Goal: Task Accomplishment & Management: Manage account settings

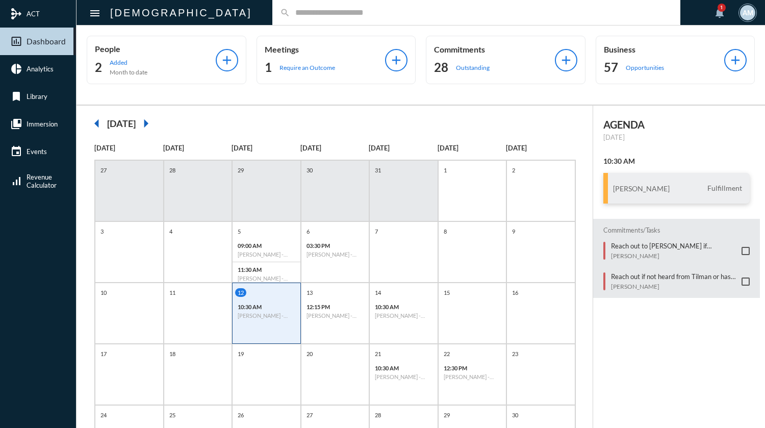
click at [293, 13] on input "text" at bounding box center [481, 12] width 382 height 9
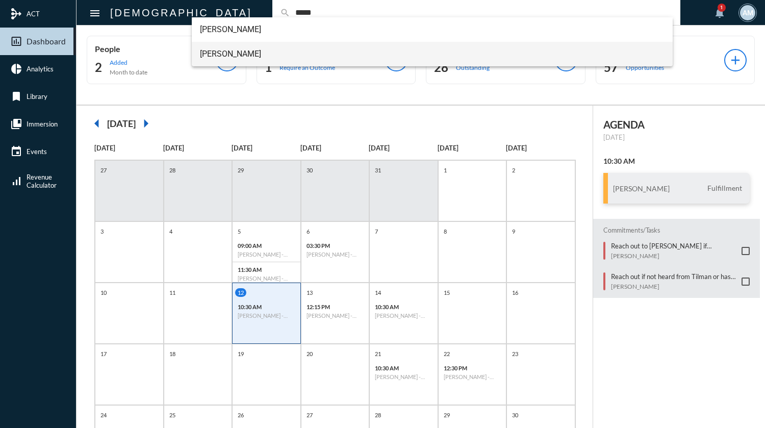
type input "*****"
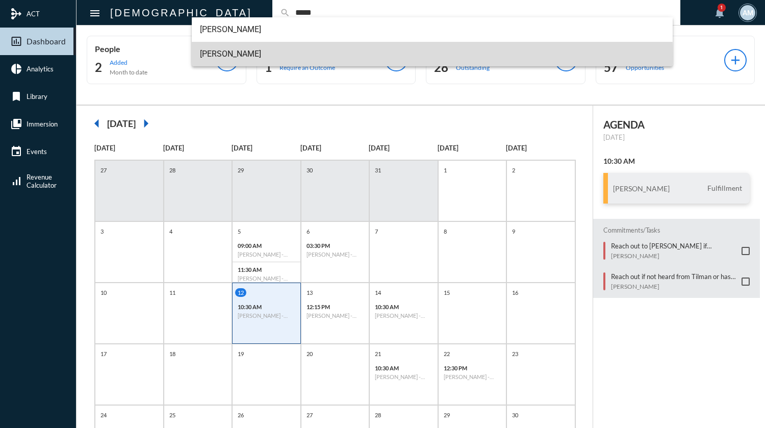
click at [222, 56] on span "[PERSON_NAME]" at bounding box center [432, 54] width 464 height 24
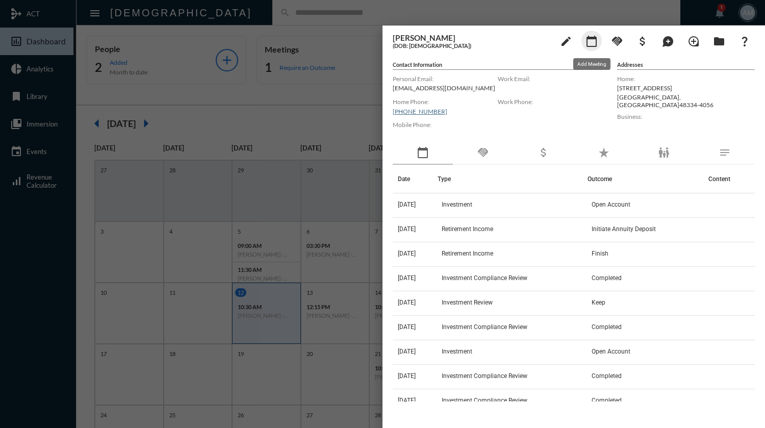
click at [594, 46] on mat-icon "calendar_today" at bounding box center [591, 41] width 12 height 12
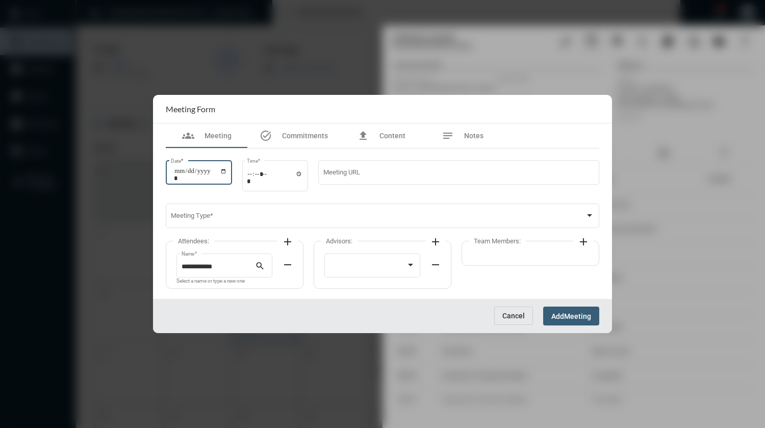
click at [224, 171] on input "Date *" at bounding box center [200, 174] width 53 height 14
type input "**********"
click at [255, 178] on input "Time *" at bounding box center [275, 177] width 56 height 15
type input "*****"
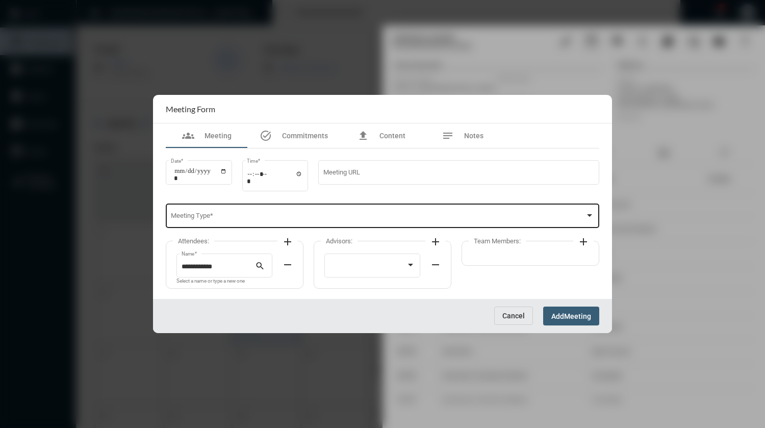
click at [255, 214] on div "Meeting Type *" at bounding box center [383, 215] width 424 height 26
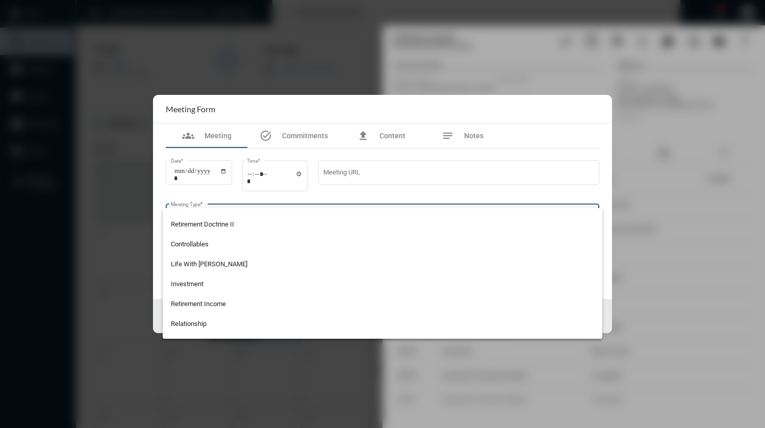
scroll to position [204, 0]
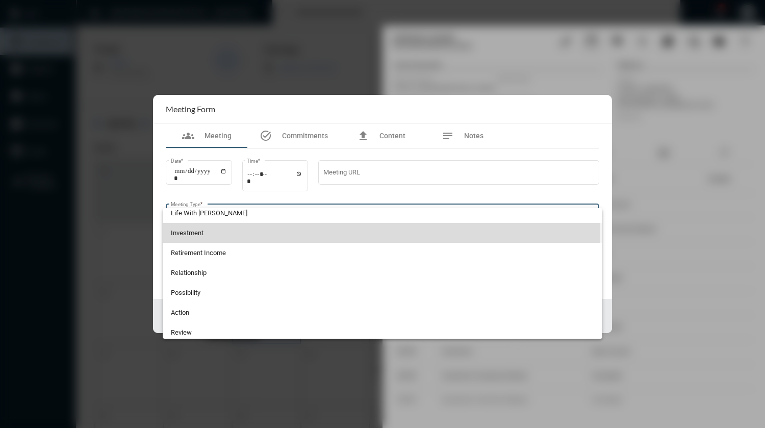
click at [204, 230] on span "Investment" at bounding box center [383, 233] width 424 height 20
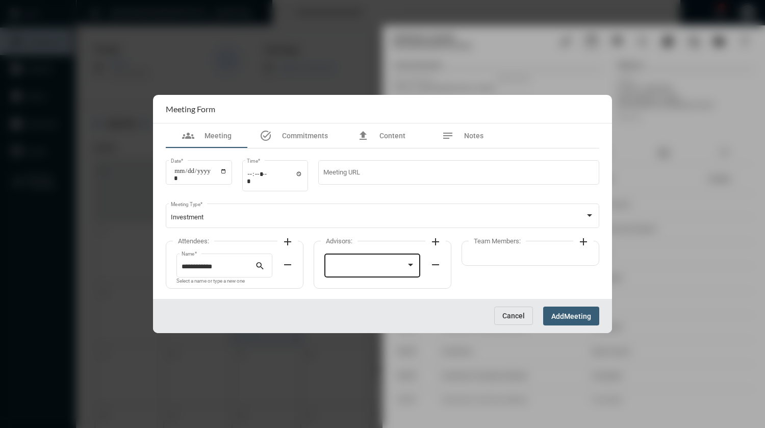
click at [368, 262] on div at bounding box center [372, 264] width 86 height 26
click at [368, 265] on span "[PERSON_NAME]" at bounding box center [372, 267] width 86 height 20
click at [290, 242] on mat-icon "add" at bounding box center [287, 242] width 12 height 12
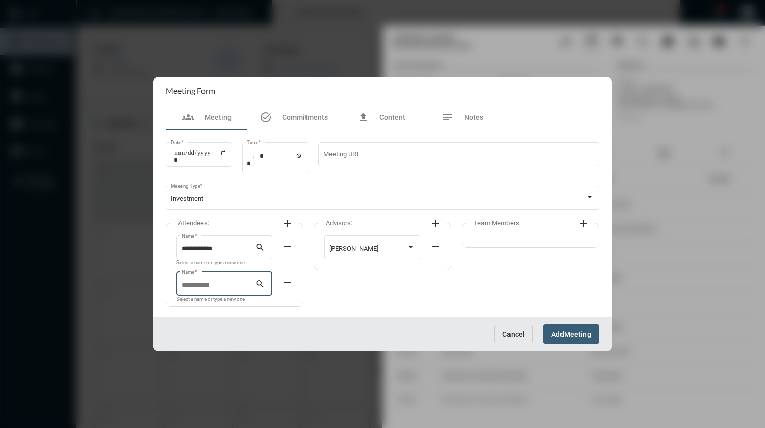
click at [216, 283] on input "Name *" at bounding box center [219, 285] width 74 height 8
click at [216, 303] on span "[PERSON_NAME]" at bounding box center [225, 308] width 80 height 24
type input "**********"
click at [479, 119] on span "Notes" at bounding box center [473, 117] width 19 height 8
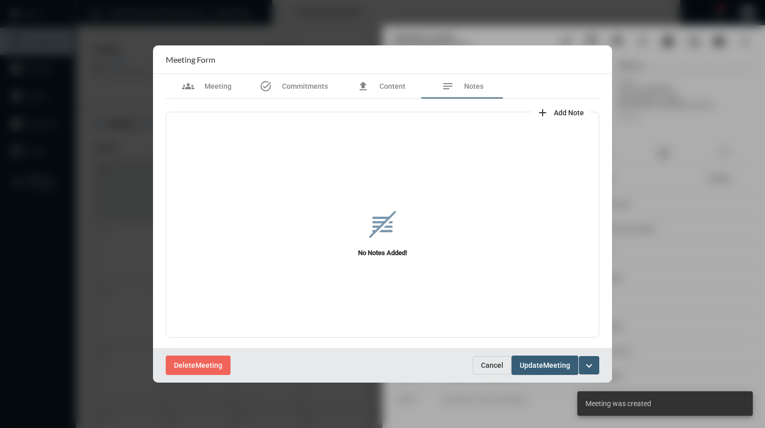
click at [556, 113] on span "Add Note" at bounding box center [569, 113] width 30 height 8
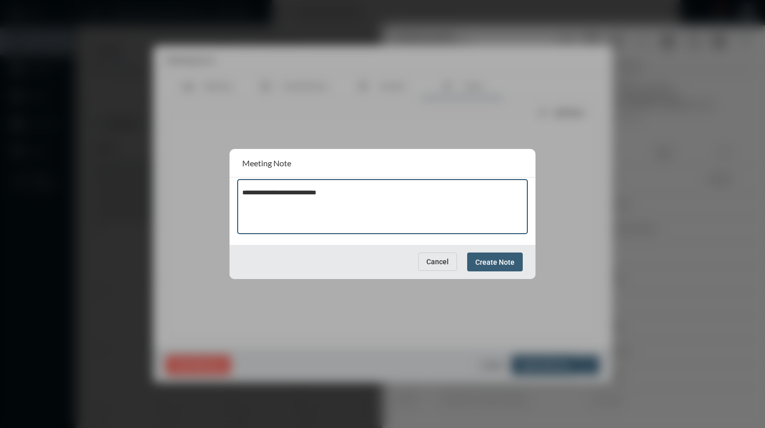
type textarea "**********"
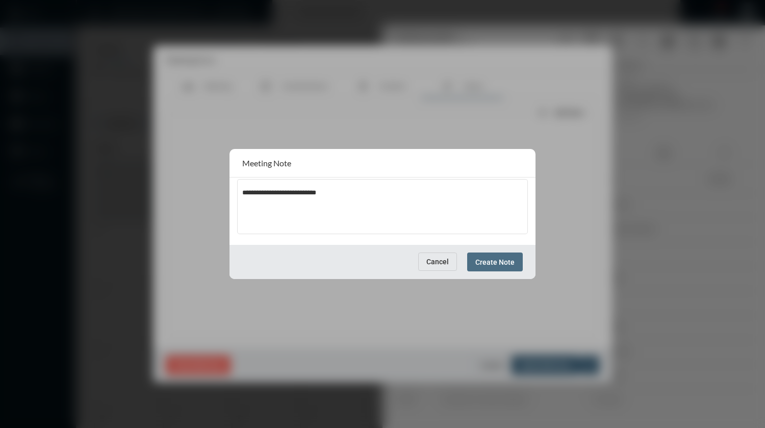
click at [513, 263] on span "Create Note" at bounding box center [494, 262] width 39 height 8
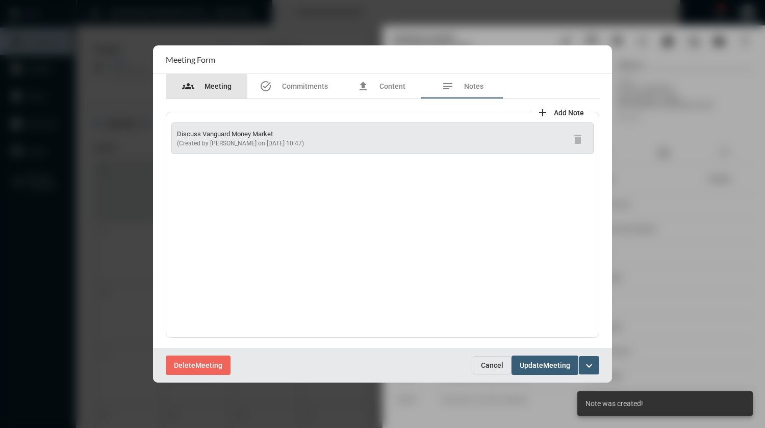
click at [216, 85] on span "Meeting" at bounding box center [217, 86] width 27 height 8
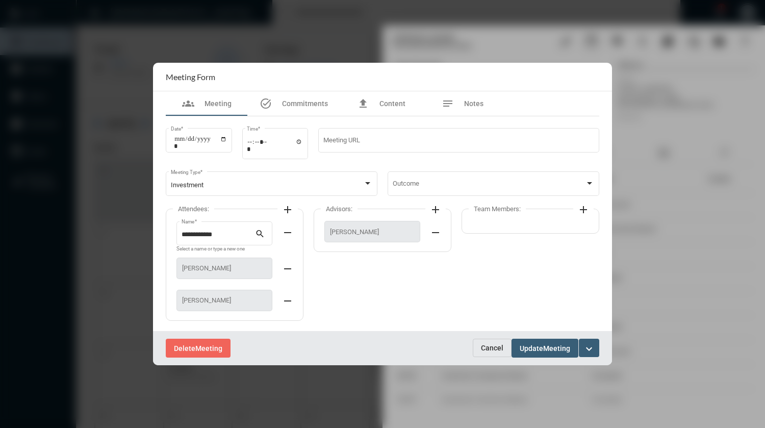
click at [534, 349] on span "Update" at bounding box center [531, 348] width 23 height 8
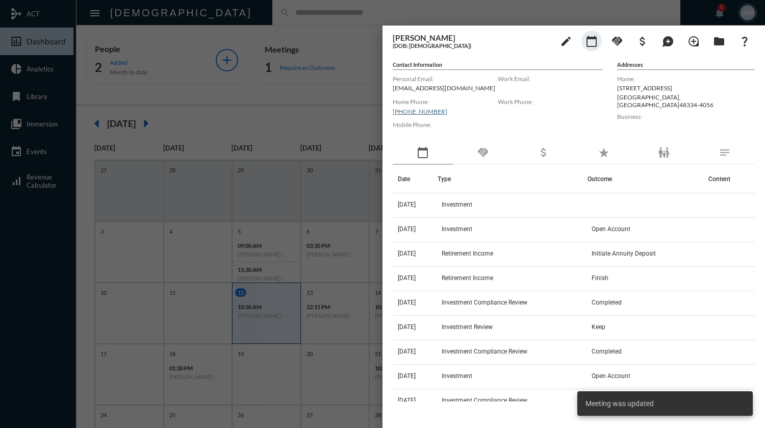
click at [323, 12] on div at bounding box center [382, 214] width 765 height 428
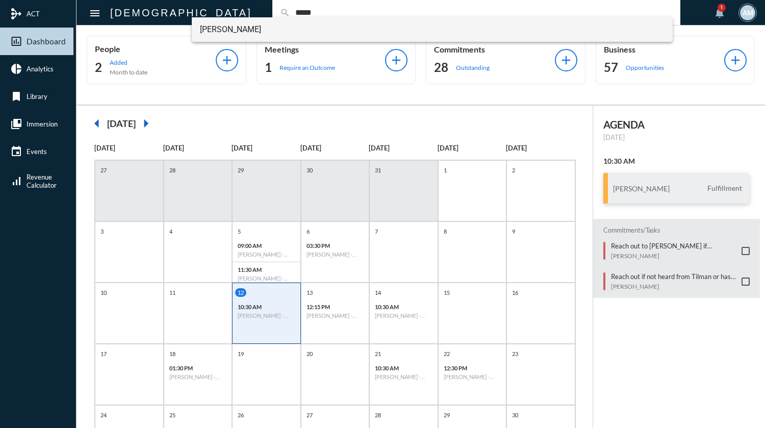
type input "*****"
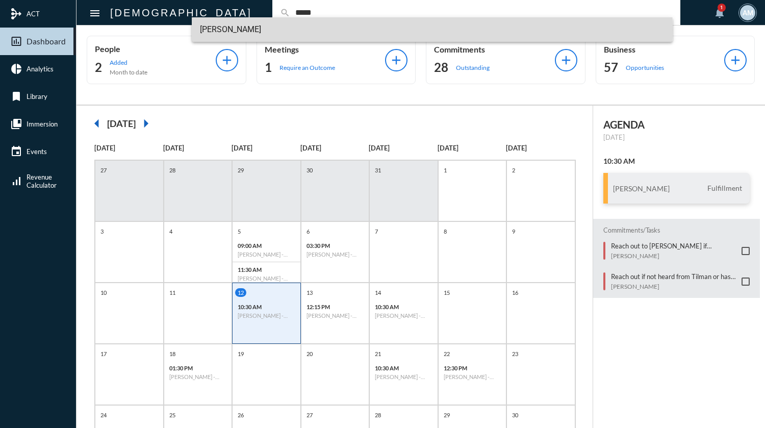
click at [293, 29] on span "[PERSON_NAME]" at bounding box center [432, 29] width 464 height 24
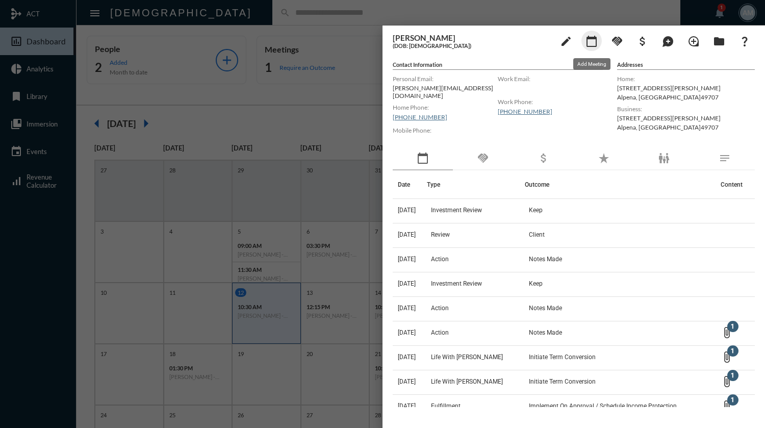
click at [593, 42] on mat-icon "calendar_today" at bounding box center [591, 41] width 12 height 12
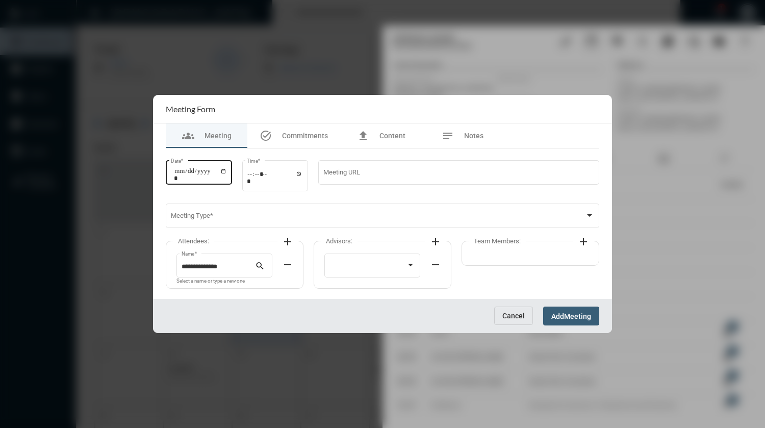
click at [227, 173] on input "Date *" at bounding box center [200, 174] width 53 height 14
type input "**********"
click at [252, 174] on input "Time *" at bounding box center [275, 177] width 56 height 15
type input "*****"
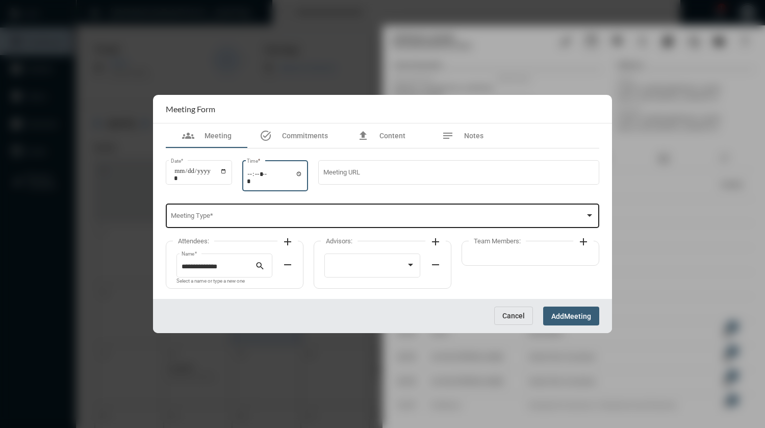
click at [269, 210] on div "Meeting Type *" at bounding box center [383, 215] width 424 height 26
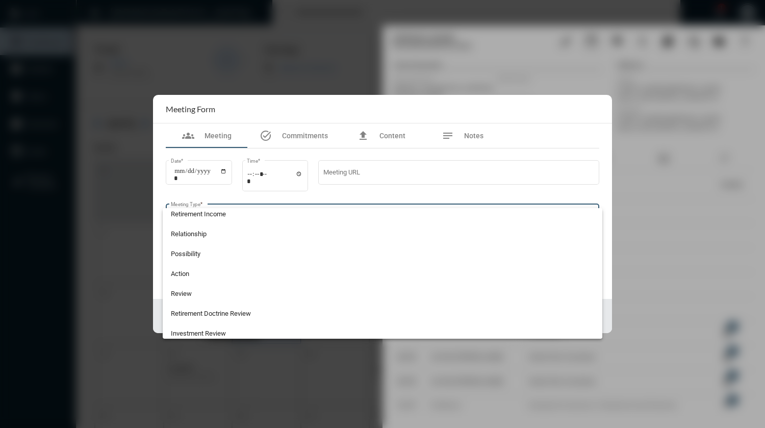
scroll to position [255, 0]
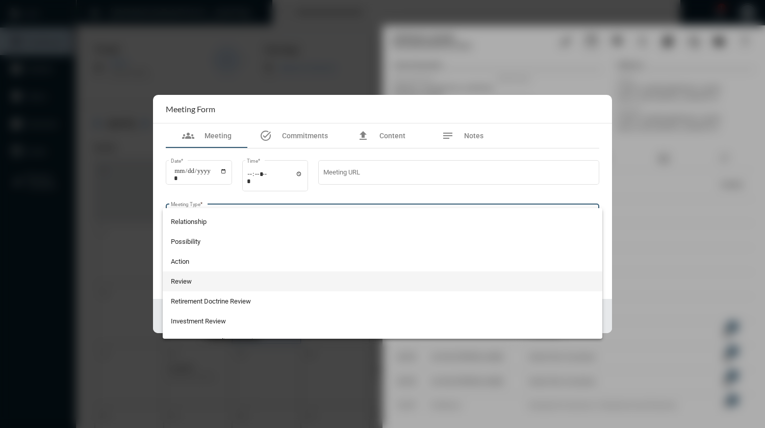
click at [258, 281] on span "Review" at bounding box center [383, 281] width 424 height 20
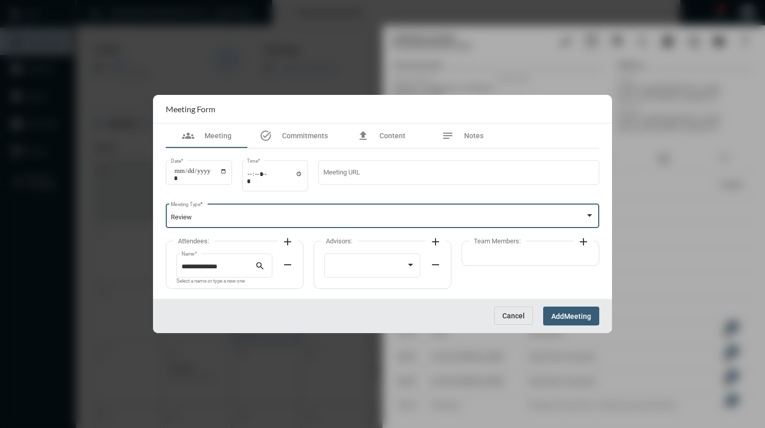
click at [288, 244] on mat-icon "add" at bounding box center [287, 242] width 12 height 12
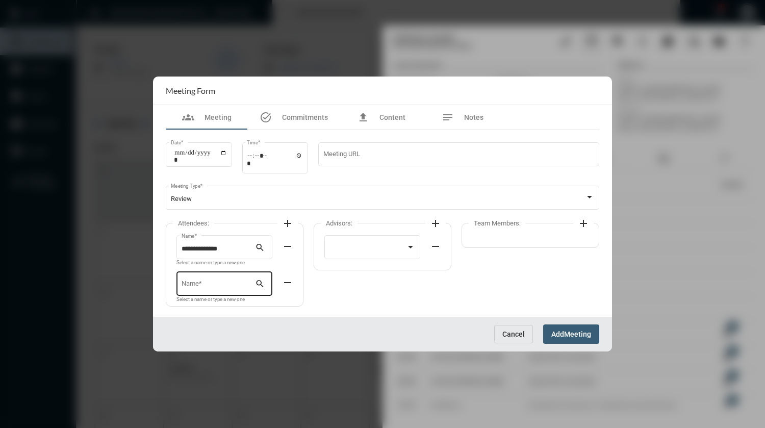
click at [219, 286] on input "Name *" at bounding box center [219, 285] width 74 height 8
click at [221, 310] on span "[PERSON_NAME]" at bounding box center [225, 308] width 80 height 24
type input "**********"
click at [333, 252] on div at bounding box center [367, 249] width 77 height 8
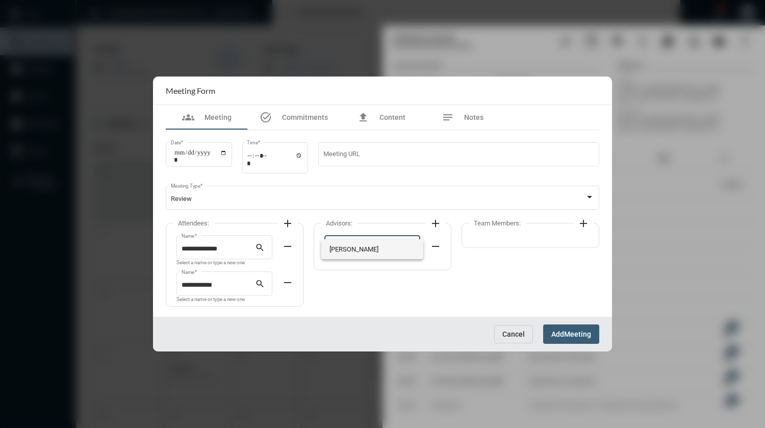
click at [333, 252] on span "[PERSON_NAME]" at bounding box center [372, 249] width 86 height 20
drag, startPoint x: 563, startPoint y: 337, endPoint x: 513, endPoint y: 242, distance: 107.2
click at [540, 284] on form "**********" at bounding box center [382, 213] width 459 height 274
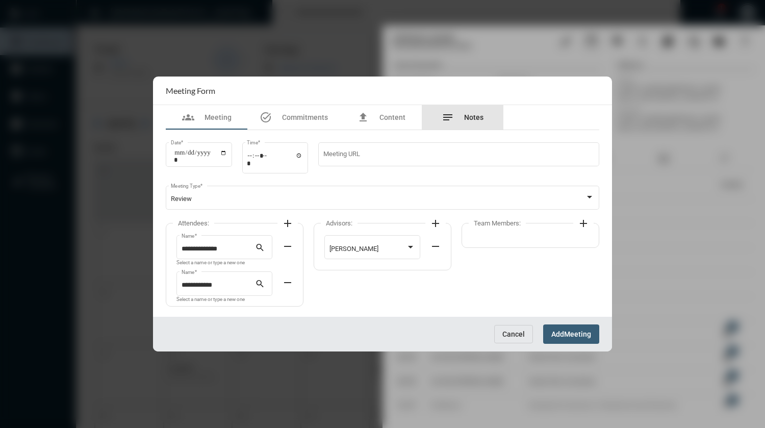
click at [469, 118] on span "Notes" at bounding box center [473, 117] width 19 height 8
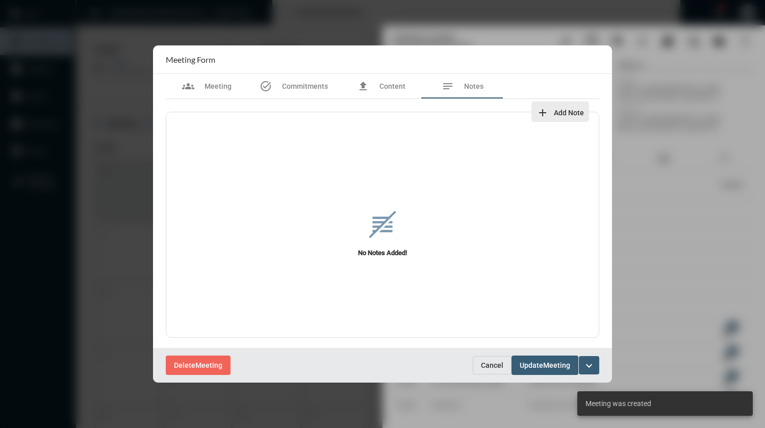
click at [543, 116] on mat-icon "add" at bounding box center [542, 113] width 12 height 12
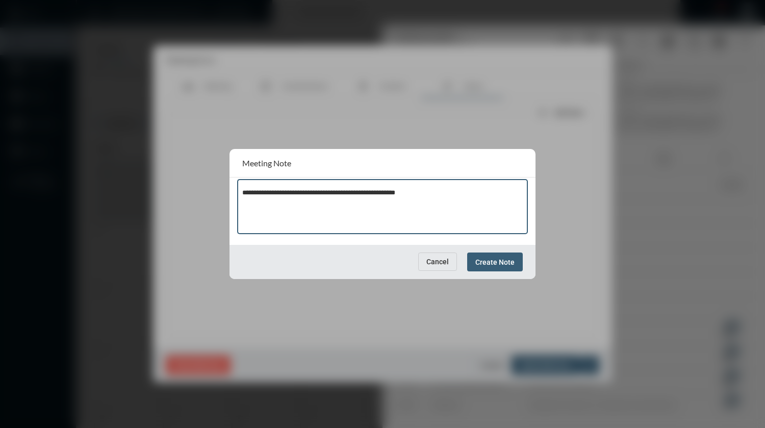
type textarea "**********"
click at [505, 257] on span "Create Note" at bounding box center [494, 261] width 39 height 8
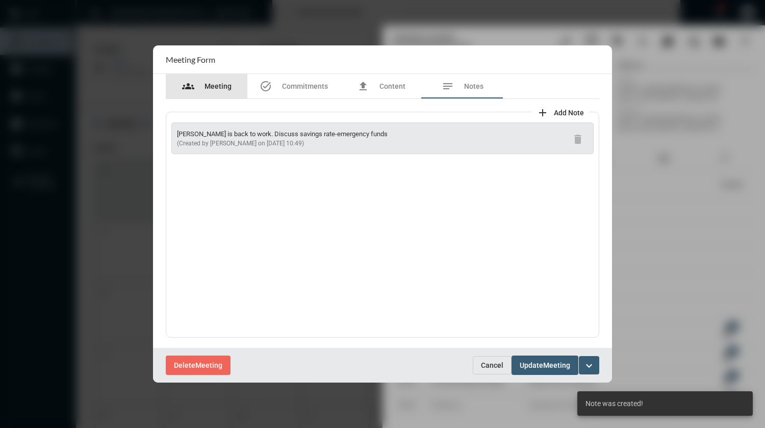
click at [222, 87] on span "Meeting" at bounding box center [217, 86] width 27 height 8
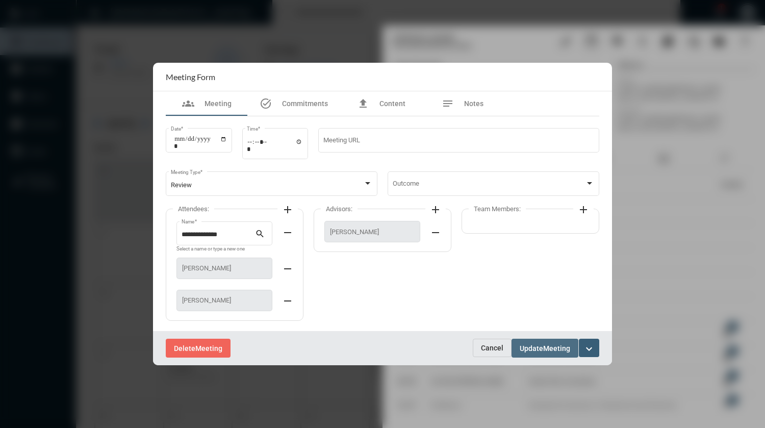
click at [539, 348] on span "Update" at bounding box center [531, 348] width 23 height 8
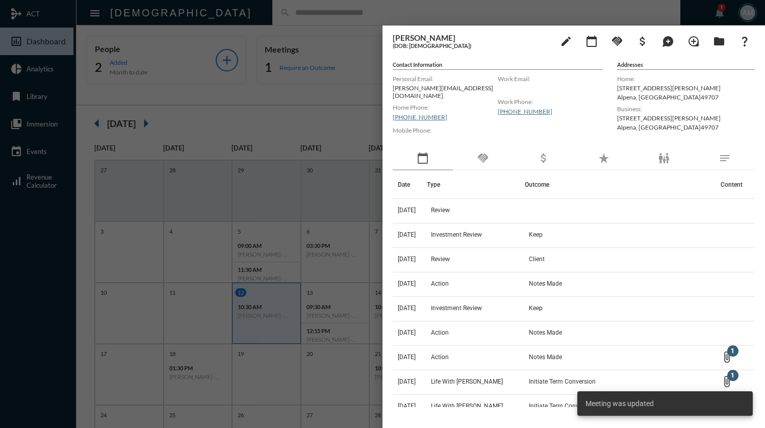
click at [343, 9] on div at bounding box center [382, 214] width 765 height 428
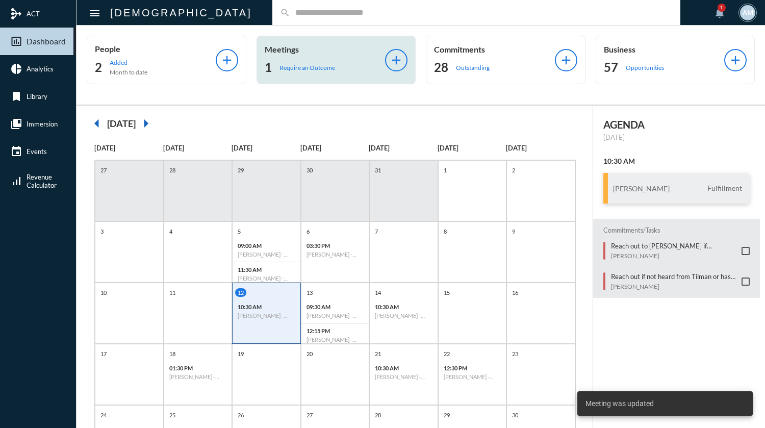
click at [331, 64] on p "Require an Outcome" at bounding box center [307, 68] width 56 height 8
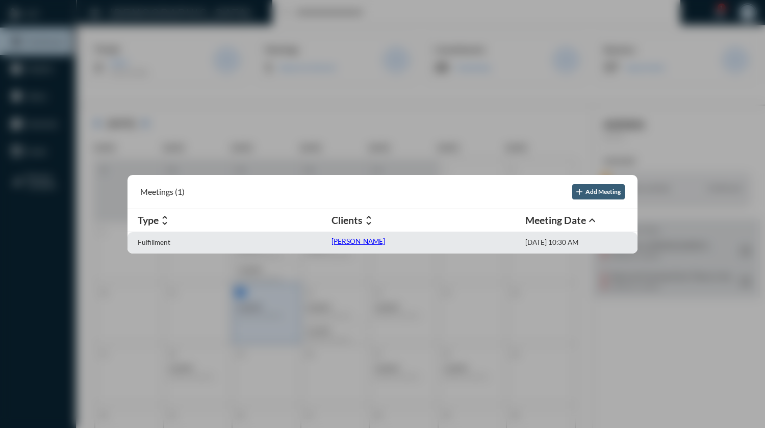
click at [363, 237] on p "[PERSON_NAME]" at bounding box center [358, 241] width 54 height 8
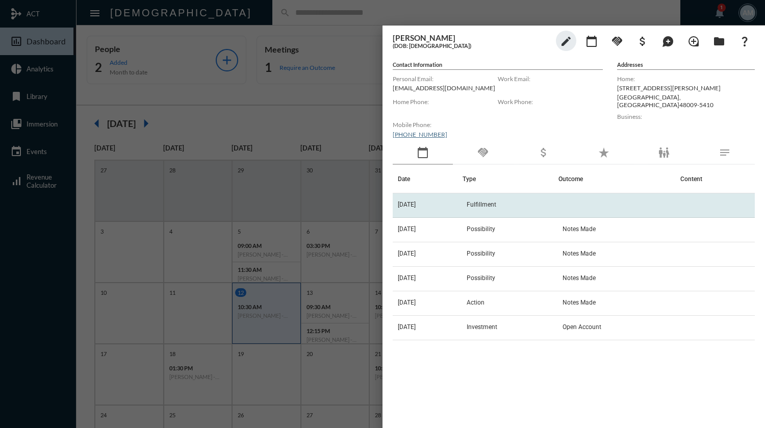
click at [485, 205] on span "Fulfillment" at bounding box center [482, 204] width 30 height 7
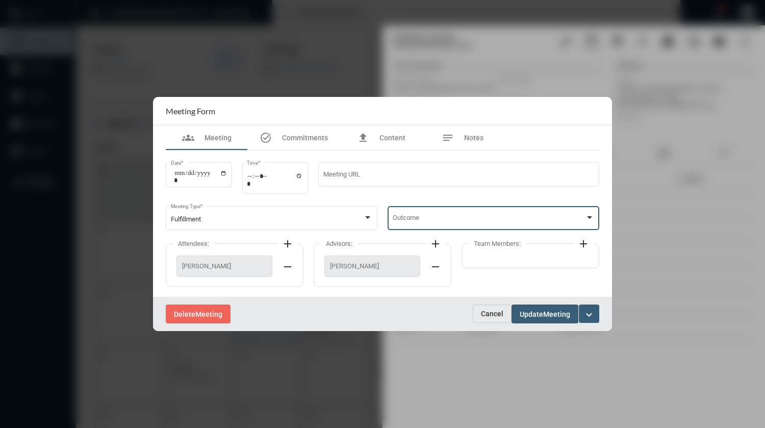
click at [469, 218] on span at bounding box center [489, 220] width 193 height 8
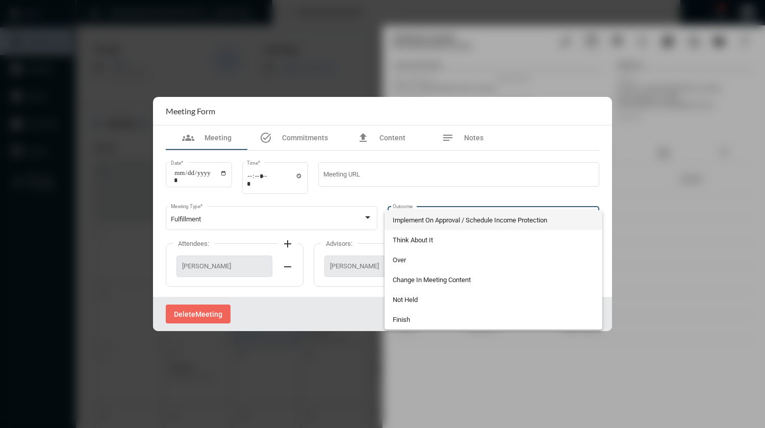
click at [469, 218] on span "Implement On Approval / Schedule Income Protection" at bounding box center [494, 220] width 202 height 20
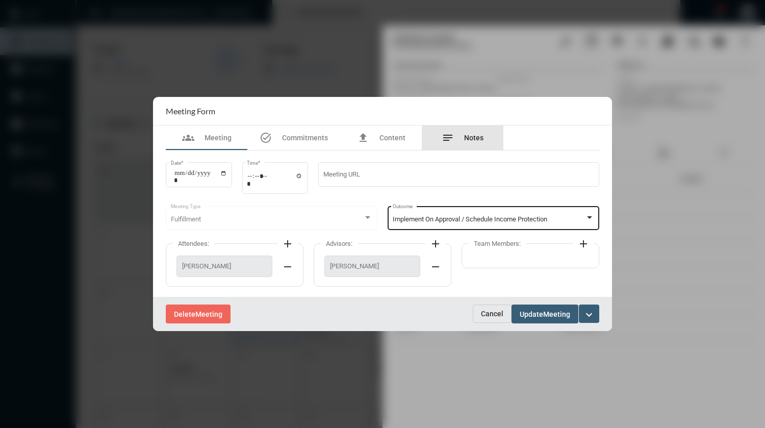
click at [480, 135] on span "Notes" at bounding box center [473, 138] width 19 height 8
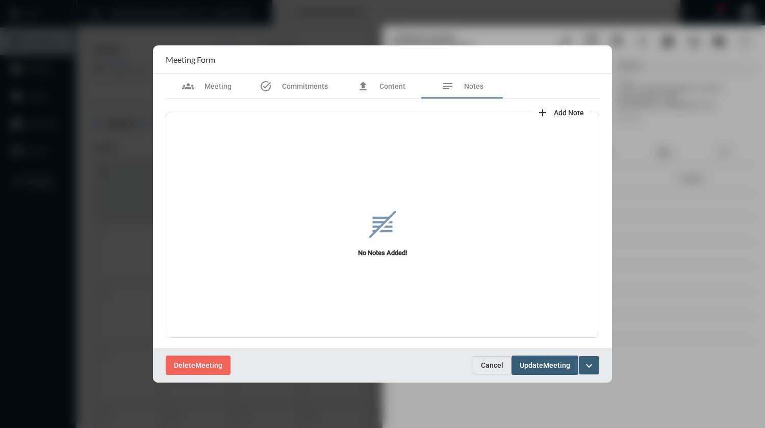
click at [547, 109] on mat-icon "add" at bounding box center [542, 113] width 12 height 12
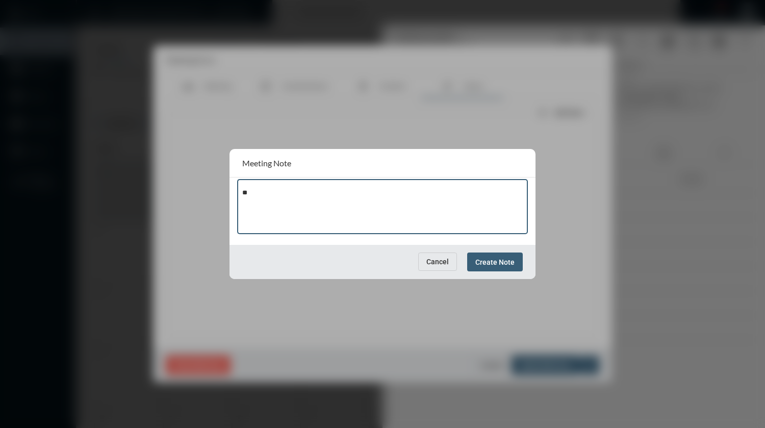
type textarea "*"
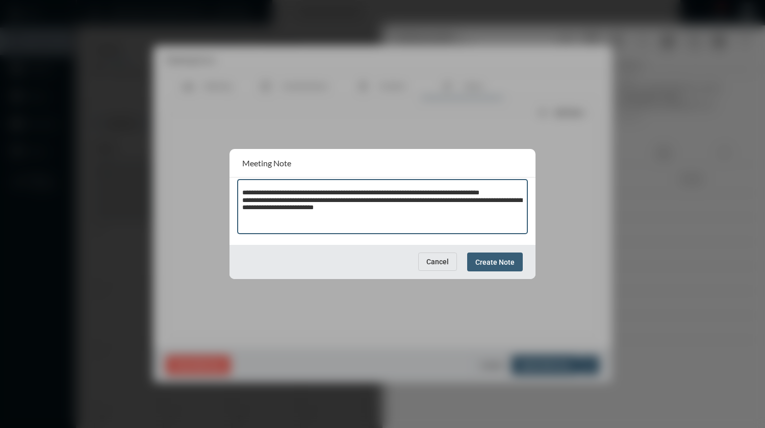
type textarea "**********"
click at [490, 263] on span "Create Note" at bounding box center [494, 262] width 39 height 8
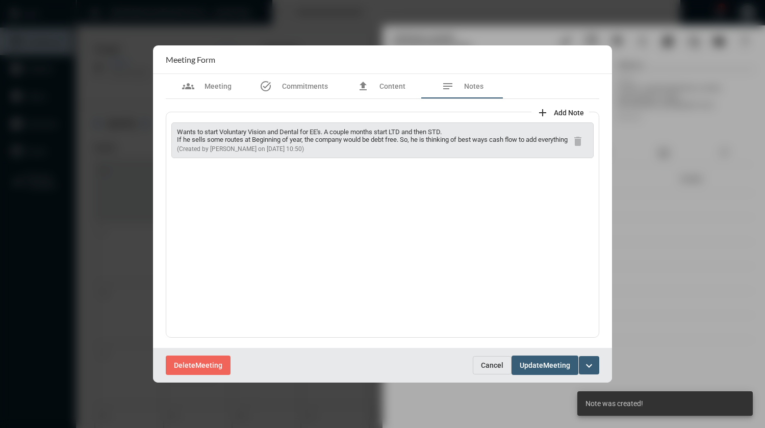
click at [459, 253] on div "Wants to start Voluntary Vision and Dental for EE's. A couple months start LTD …" at bounding box center [382, 225] width 433 height 226
click at [208, 86] on span "Meeting" at bounding box center [217, 86] width 27 height 8
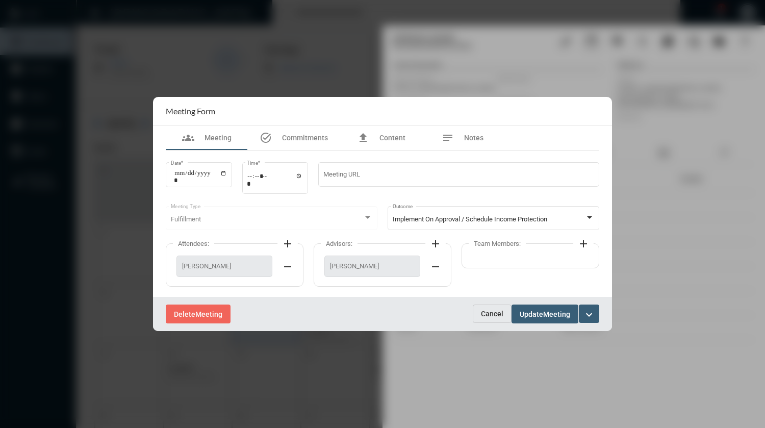
click at [535, 310] on span "Update" at bounding box center [531, 314] width 23 height 8
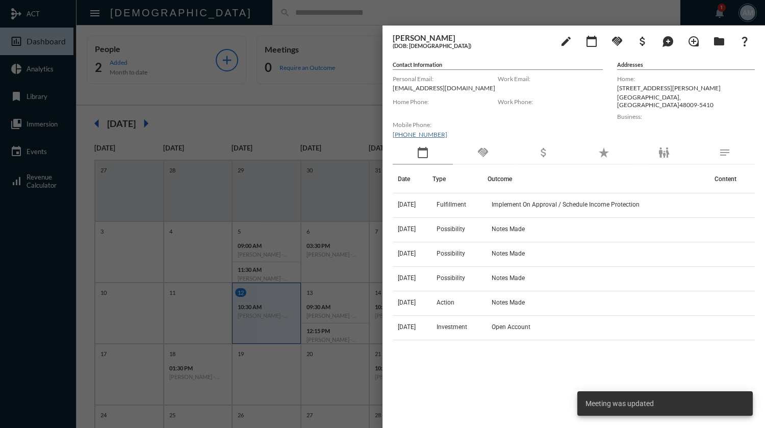
click at [341, 16] on div at bounding box center [382, 214] width 765 height 428
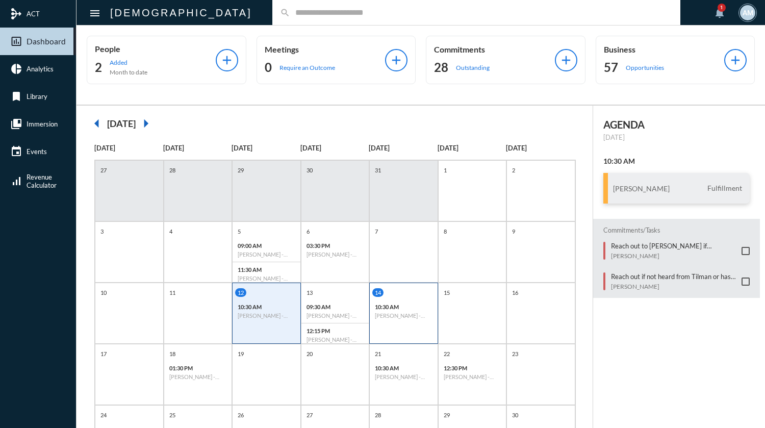
click at [401, 294] on div "14" at bounding box center [404, 292] width 65 height 9
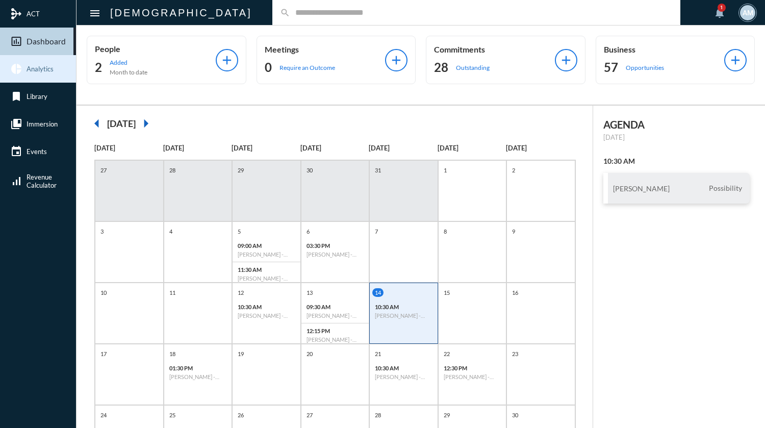
click at [43, 66] on span "Analytics" at bounding box center [40, 69] width 27 height 8
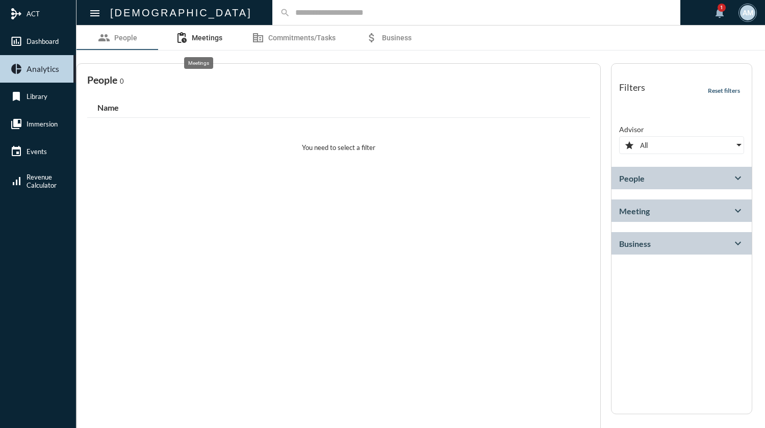
click at [211, 36] on span "Meetings" at bounding box center [207, 38] width 31 height 8
select select
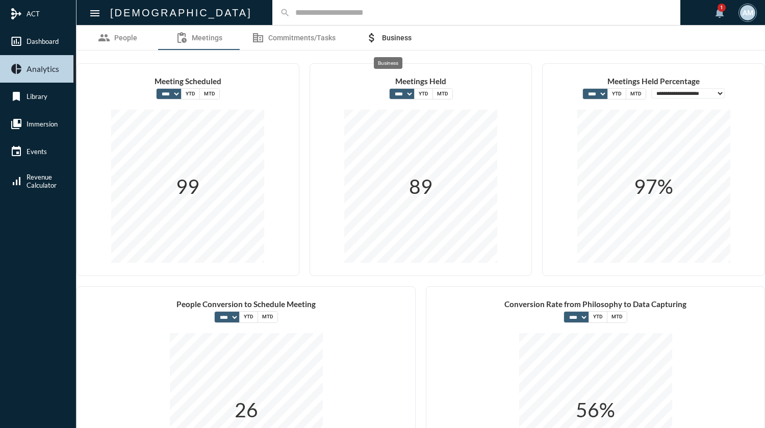
click at [396, 41] on span "Business" at bounding box center [397, 38] width 30 height 8
